Goal: Navigation & Orientation: Find specific page/section

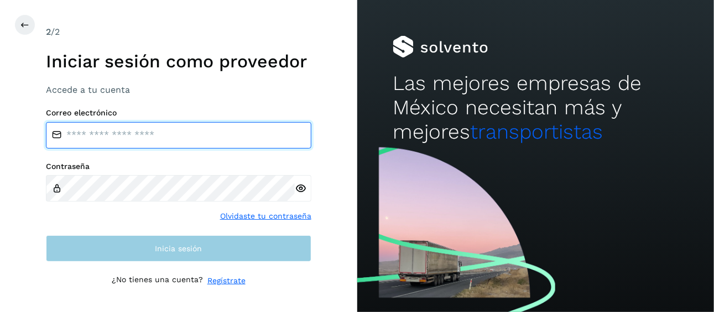
type input "**********"
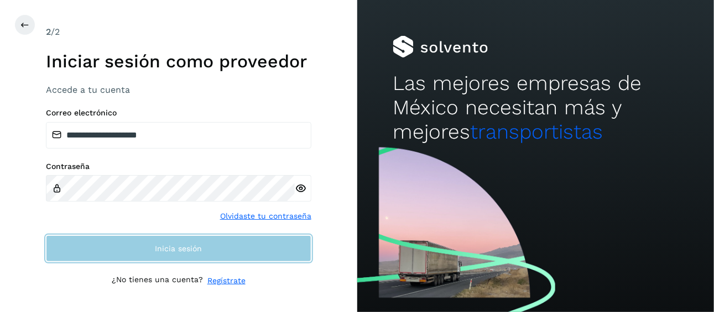
click at [222, 248] on button "Inicia sesión" at bounding box center [178, 248] width 265 height 27
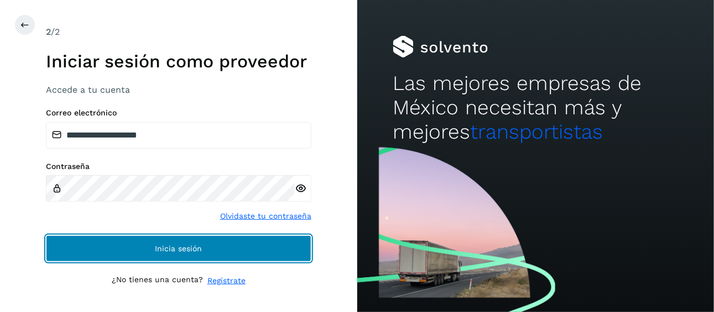
click at [196, 247] on span "Inicia sesión" at bounding box center [178, 249] width 47 height 8
click at [198, 249] on span "Inicia sesión" at bounding box center [178, 249] width 47 height 8
click at [190, 250] on span "Inicia sesión" at bounding box center [178, 249] width 47 height 8
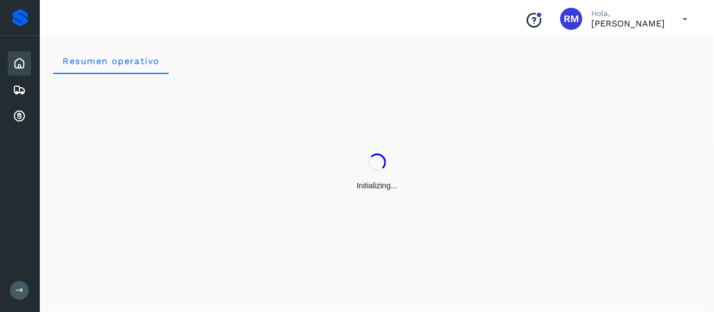
click at [25, 291] on button at bounding box center [19, 290] width 19 height 19
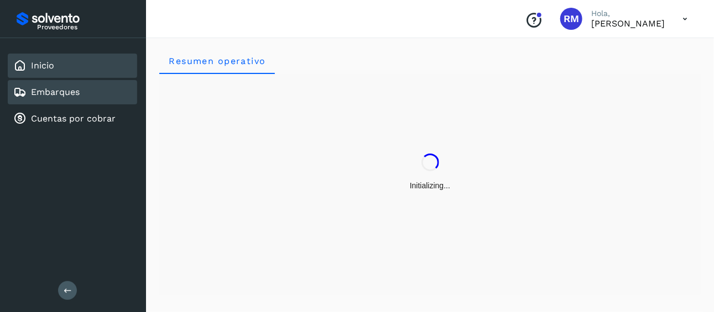
click at [95, 90] on div "Embarques" at bounding box center [72, 92] width 129 height 24
